Goal: Navigation & Orientation: Find specific page/section

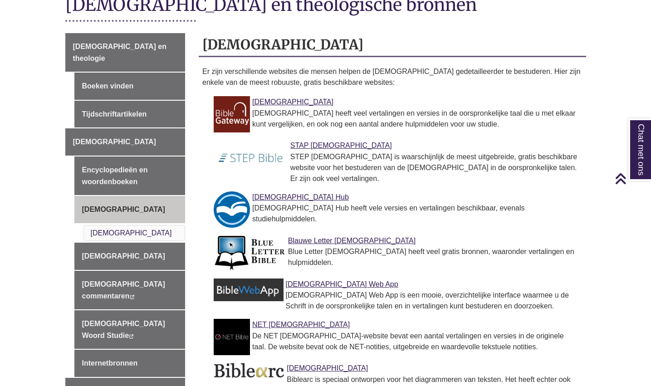
scroll to position [267, 0]
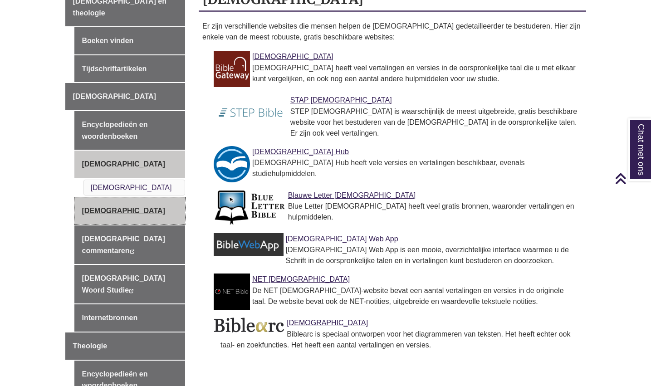
click at [110, 197] on link "[DEMOGRAPHIC_DATA]" at bounding box center [129, 210] width 111 height 27
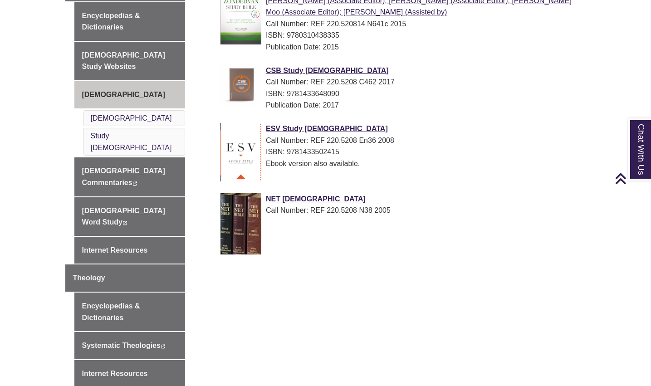
scroll to position [408, 0]
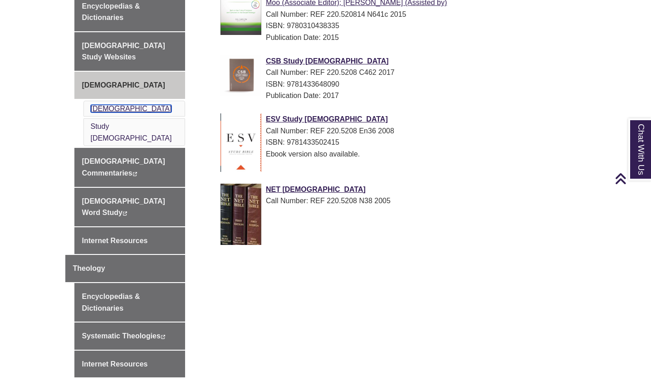
click at [102, 105] on link "[DEMOGRAPHIC_DATA]" at bounding box center [131, 109] width 81 height 8
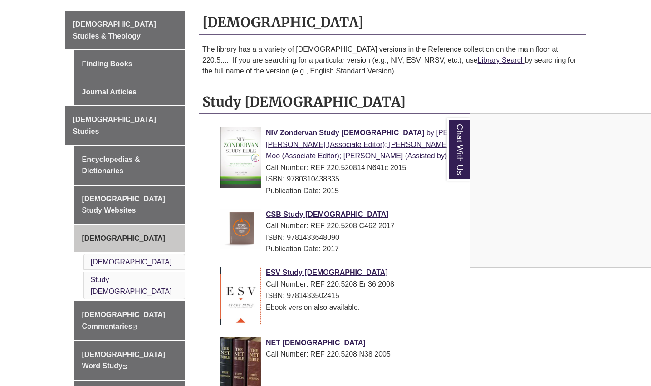
click at [441, 49] on div "Chat With Us" at bounding box center [325, 193] width 651 height 386
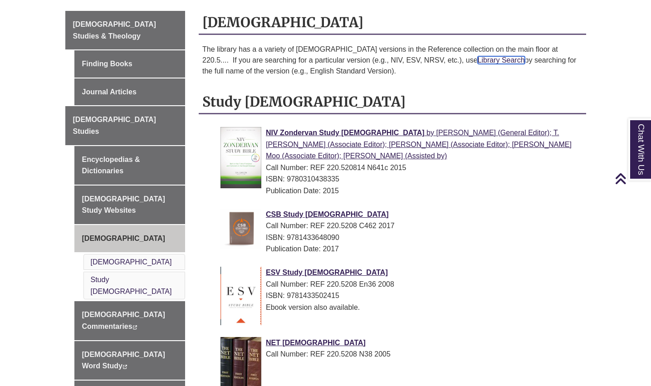
click at [478, 56] on link "Library Search" at bounding box center [501, 60] width 47 height 8
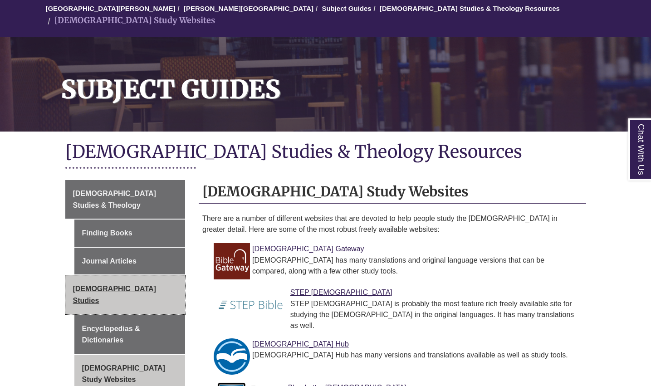
scroll to position [131, 0]
